Goal: Find contact information: Find contact information

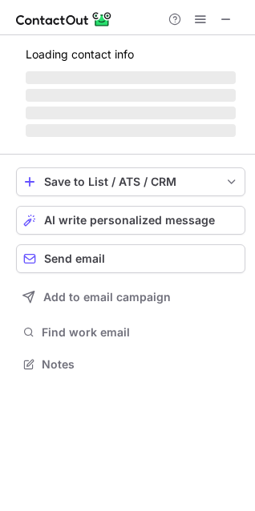
scroll to position [374, 255]
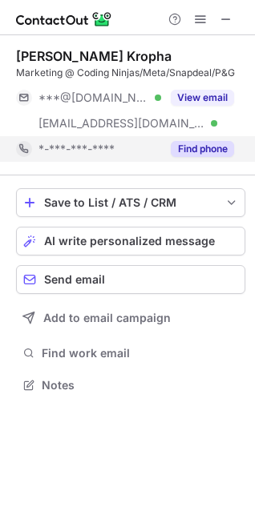
click at [212, 144] on button "Find phone" at bounding box center [202, 149] width 63 height 16
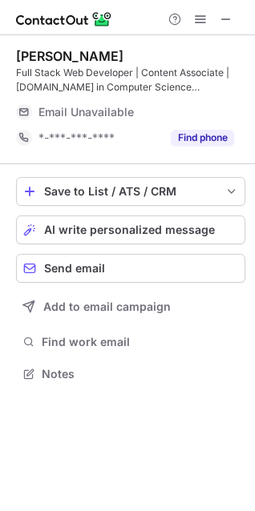
scroll to position [362, 255]
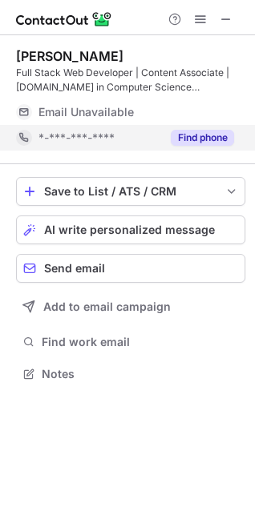
click at [206, 138] on button "Find phone" at bounding box center [202, 138] width 63 height 16
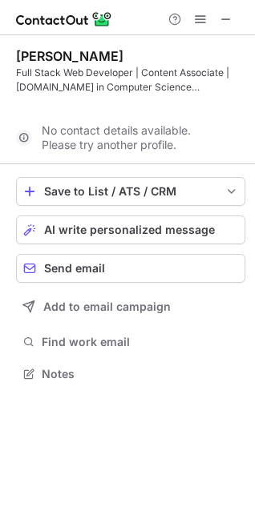
scroll to position [337, 255]
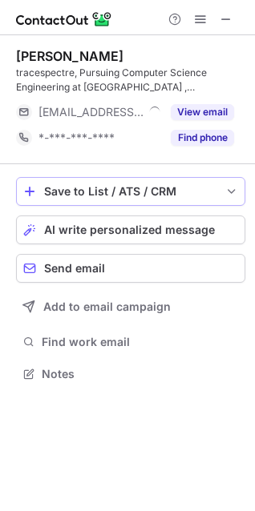
scroll to position [362, 255]
